Goal: Task Accomplishment & Management: Complete application form

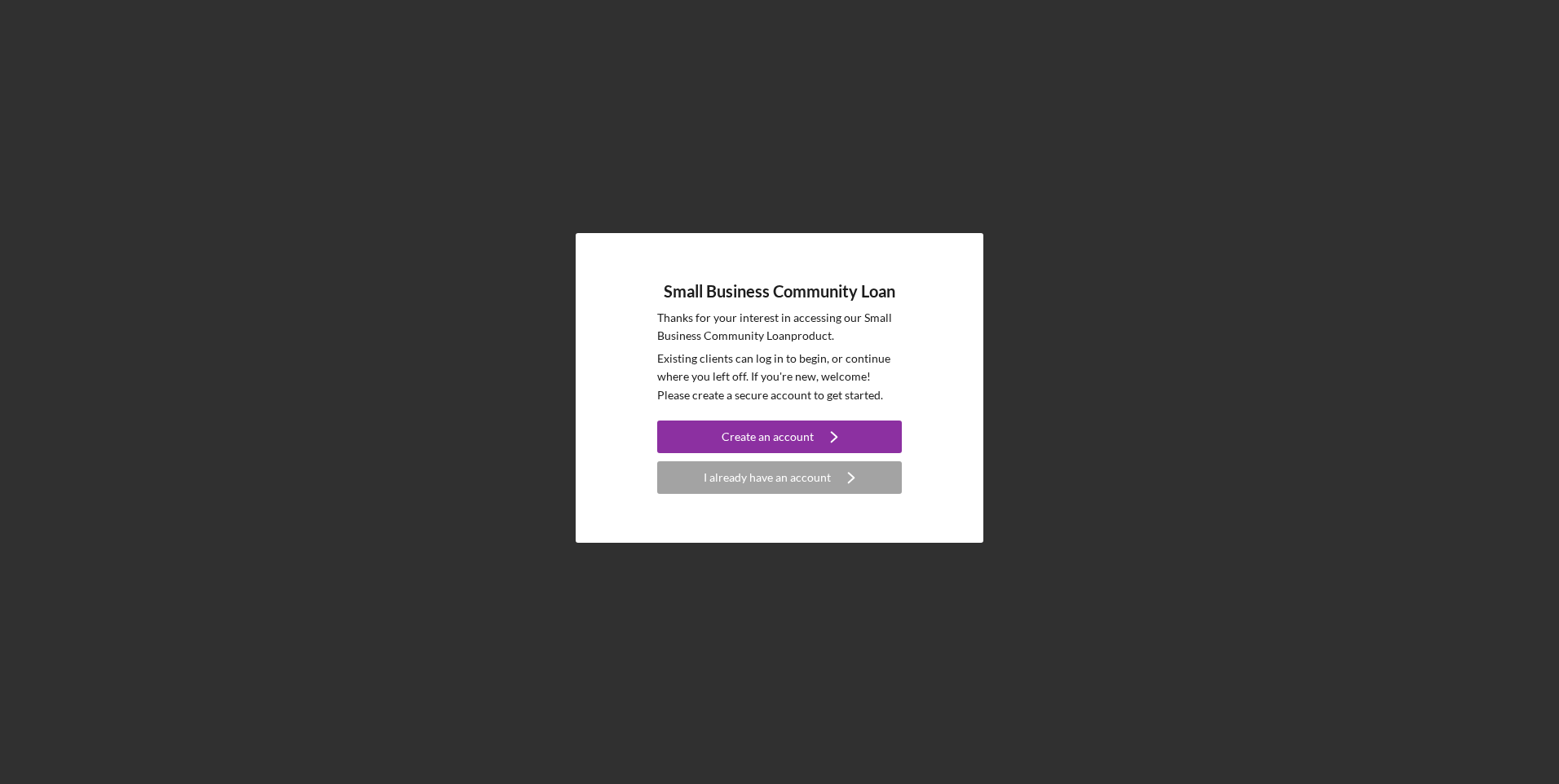
click at [822, 439] on icon "Icon/Navigate" at bounding box center [834, 437] width 41 height 41
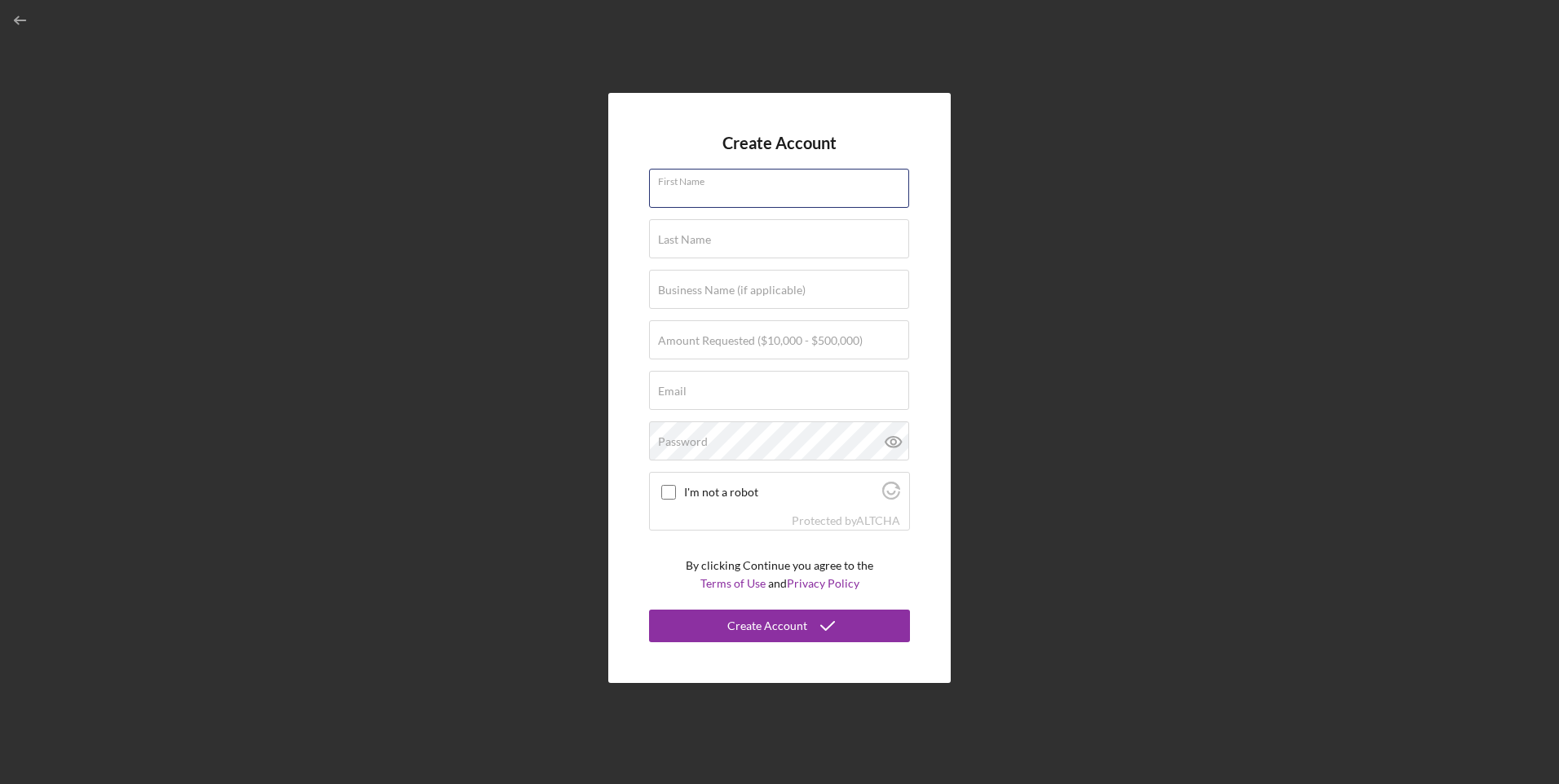
click at [830, 179] on div "First Name" at bounding box center [780, 189] width 261 height 41
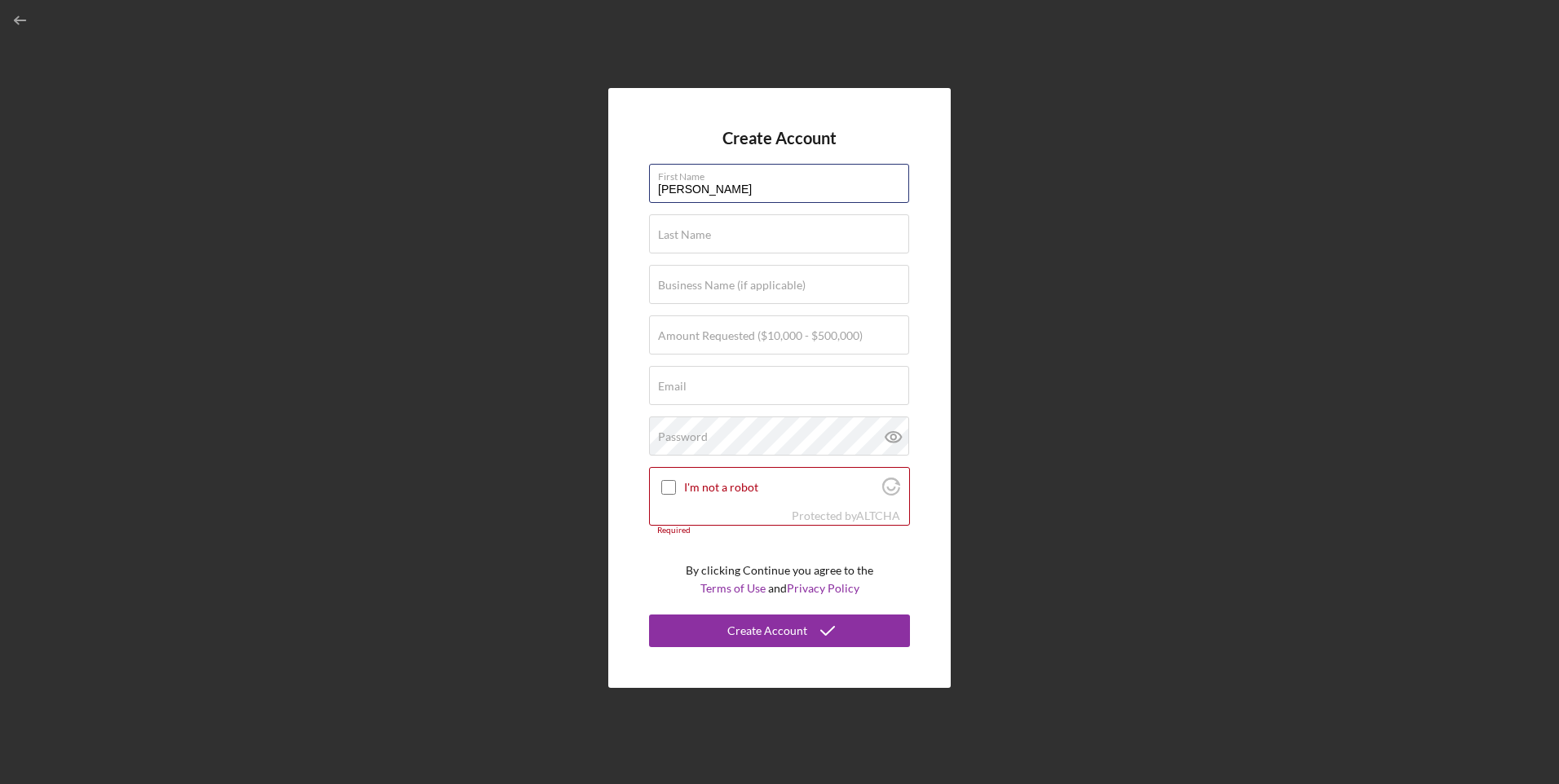
type input "[PERSON_NAME]"
click at [757, 294] on input "Business Name (if applicable)" at bounding box center [780, 285] width 260 height 39
type input "[PERSON_NAME] [MEDICAL_DATA], APC"
type input "$110,000"
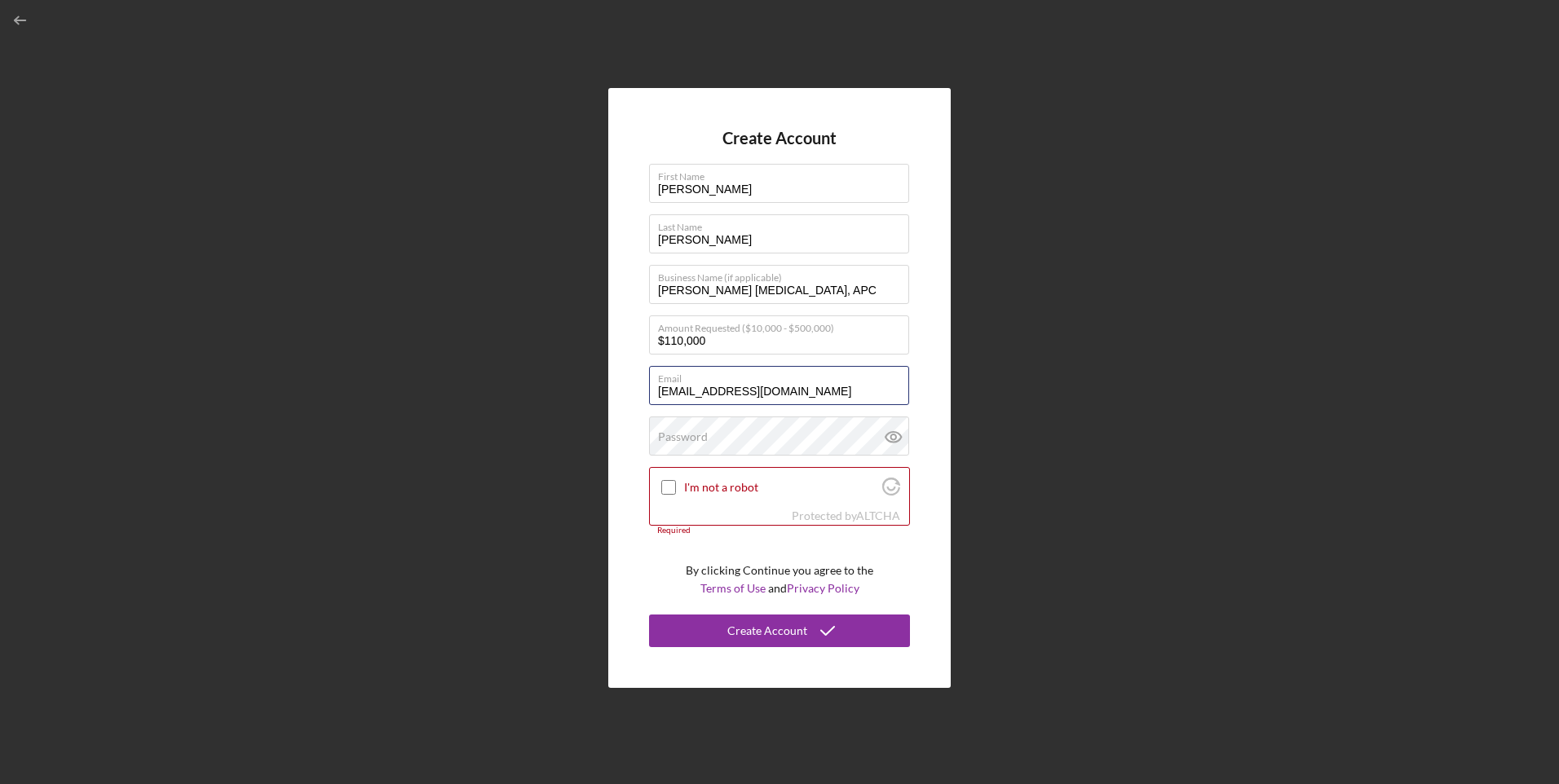
type input "[EMAIL_ADDRESS][DOMAIN_NAME]"
click at [715, 435] on div "Password" at bounding box center [780, 437] width 261 height 41
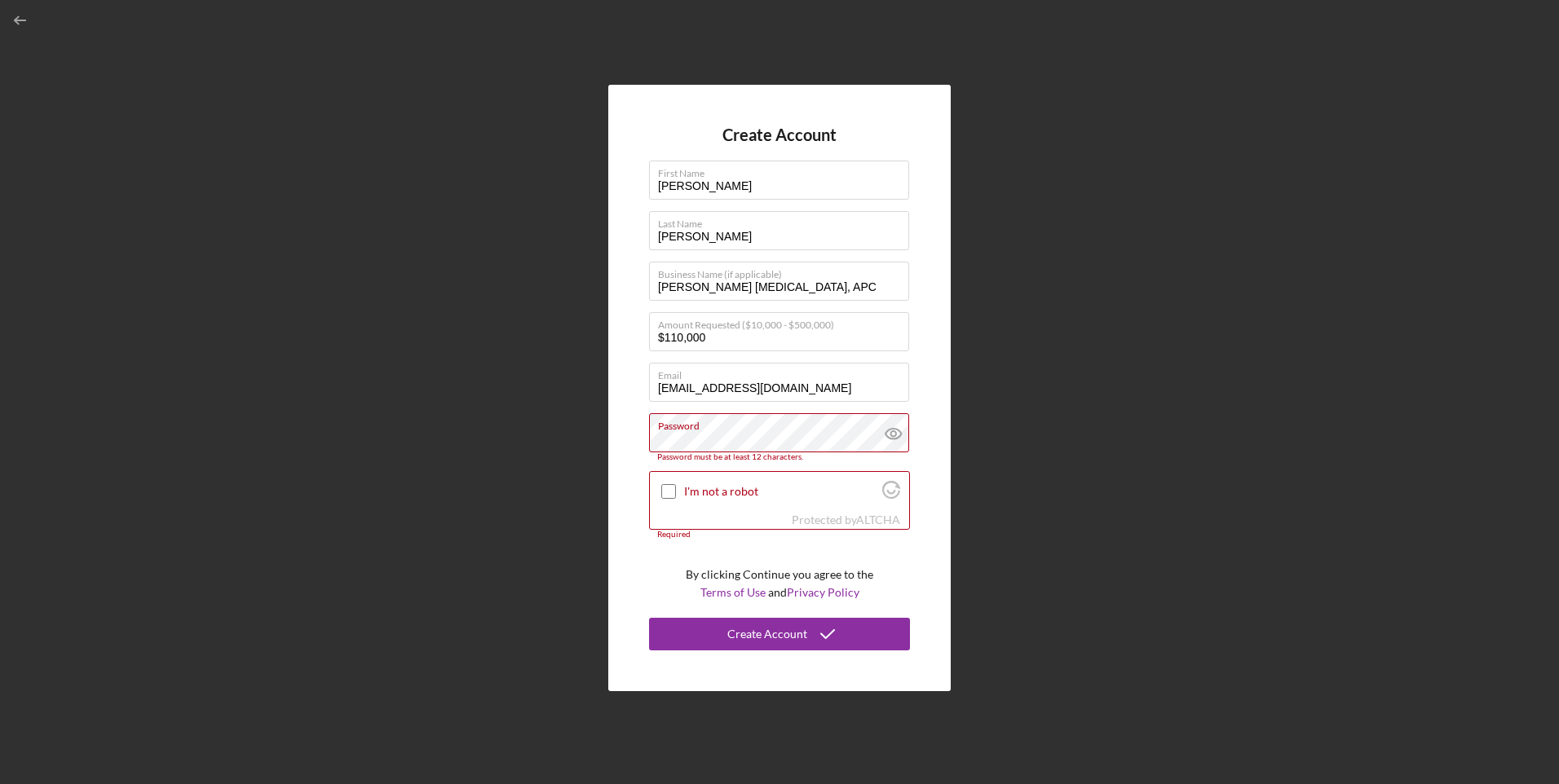
click at [937, 400] on div "Create Account First Name [PERSON_NAME] Last Name [PERSON_NAME] Business Name (…" at bounding box center [780, 388] width 342 height 607
click at [667, 496] on input "I'm not a robot" at bounding box center [669, 492] width 15 height 15
checkbox input "true"
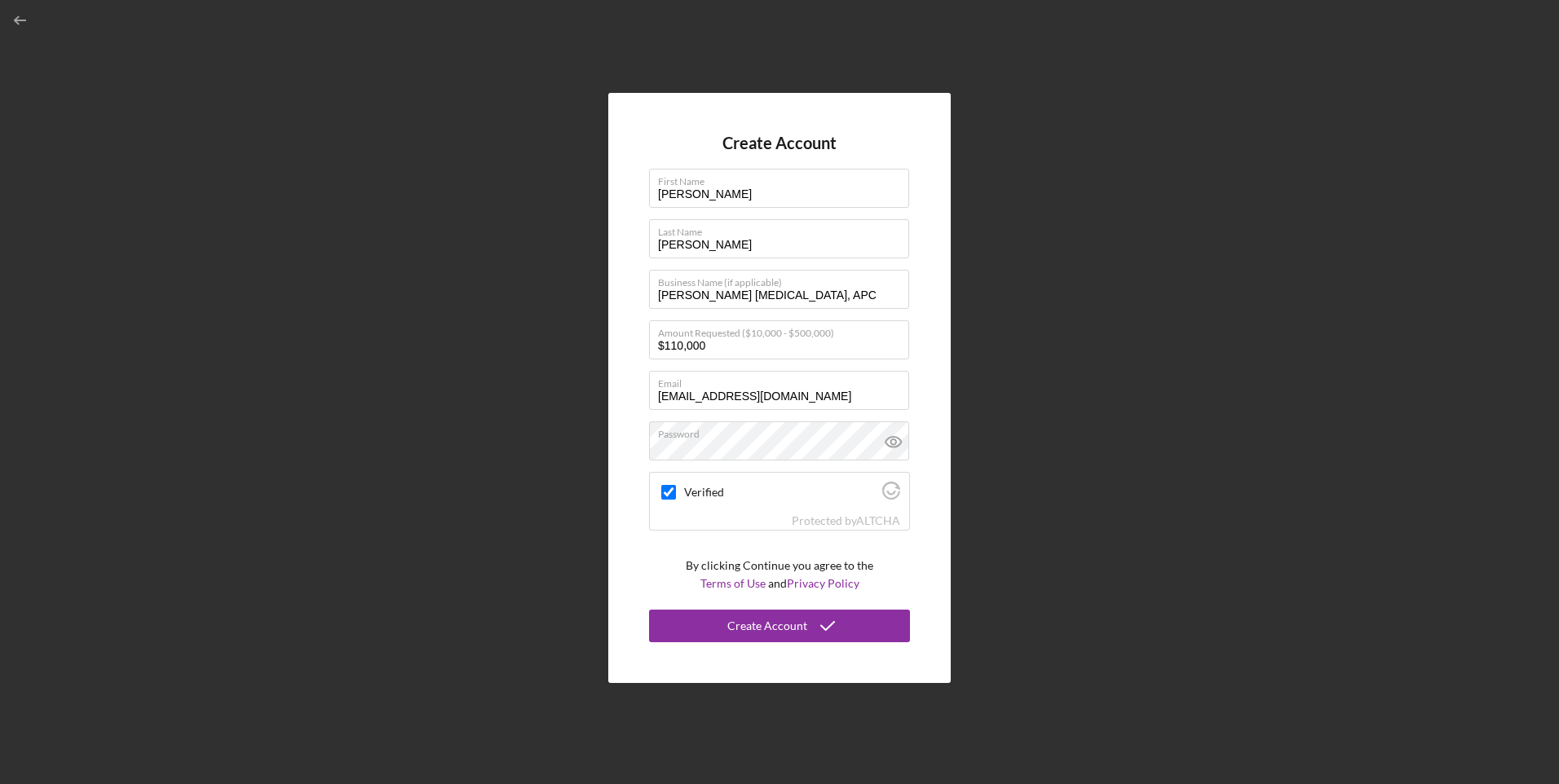
click at [896, 441] on icon at bounding box center [892, 442] width 5 height 5
click at [791, 628] on div "Create Account" at bounding box center [767, 626] width 80 height 33
